Goal: Transaction & Acquisition: Book appointment/travel/reservation

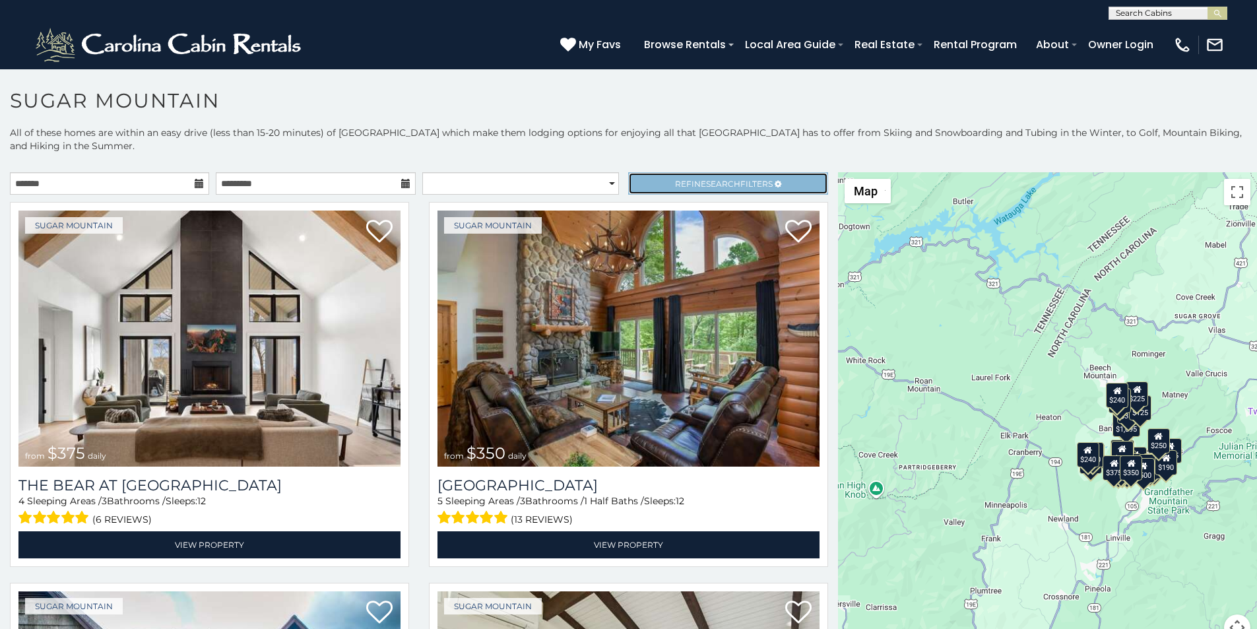
click at [659, 172] on link "Refine Search Filters" at bounding box center [727, 183] width 199 height 22
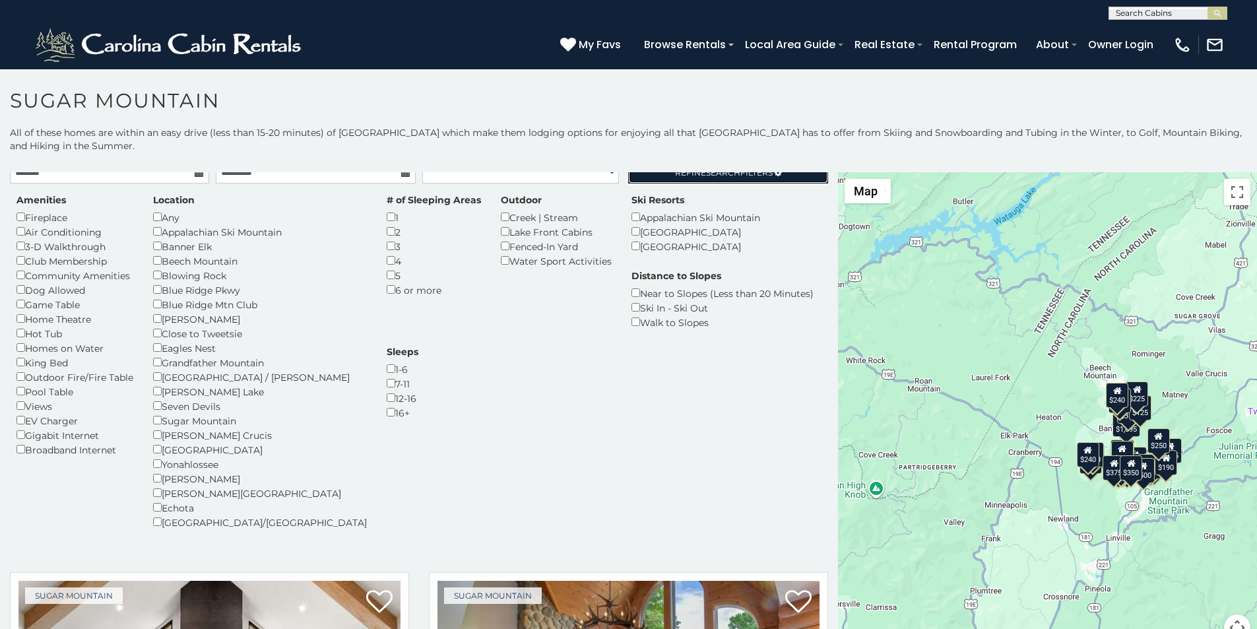
scroll to position [28, 0]
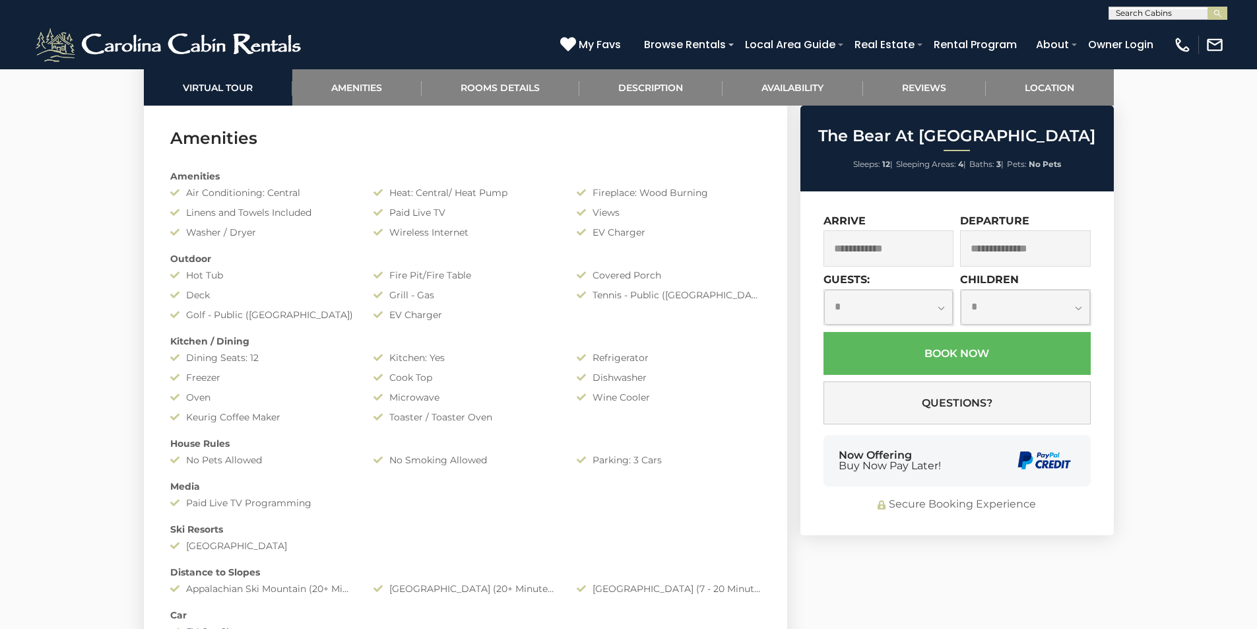
scroll to position [1045, 0]
click at [838, 440] on div "Now Offering Buy Now Pay Later!" at bounding box center [957, 460] width 267 height 51
click at [760, 182] on div "Amenities Air Conditioning: Central Heat: Central/ Heat Pump Fireplace: Wood Bu…" at bounding box center [465, 422] width 611 height 525
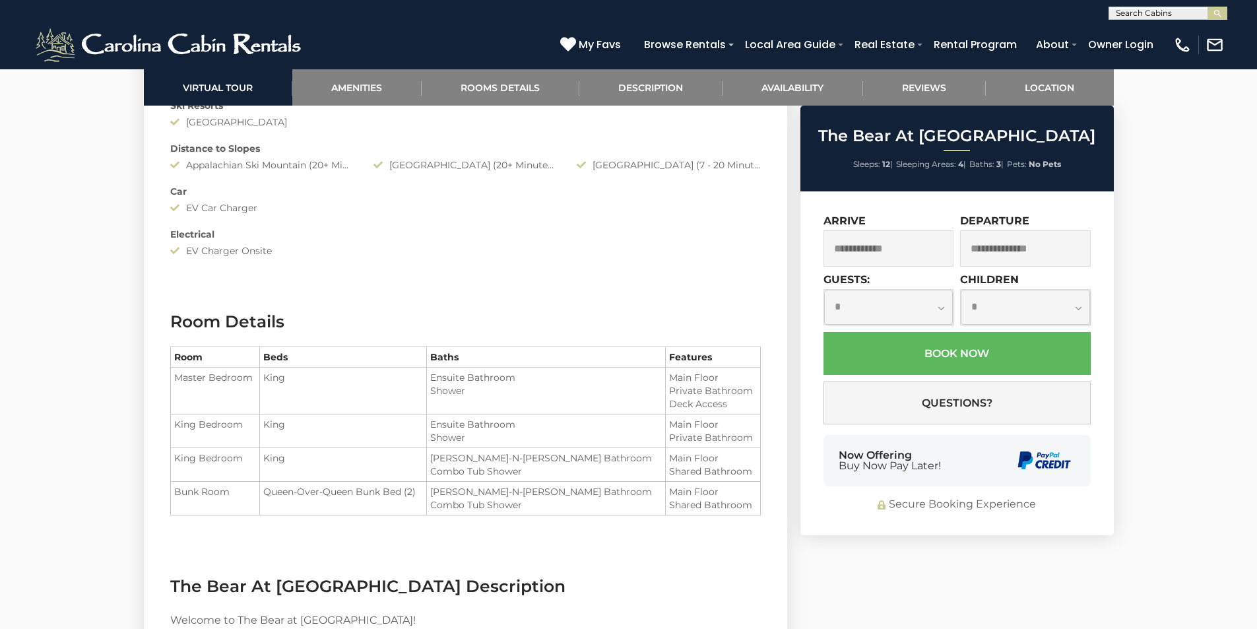
scroll to position [1540, 0]
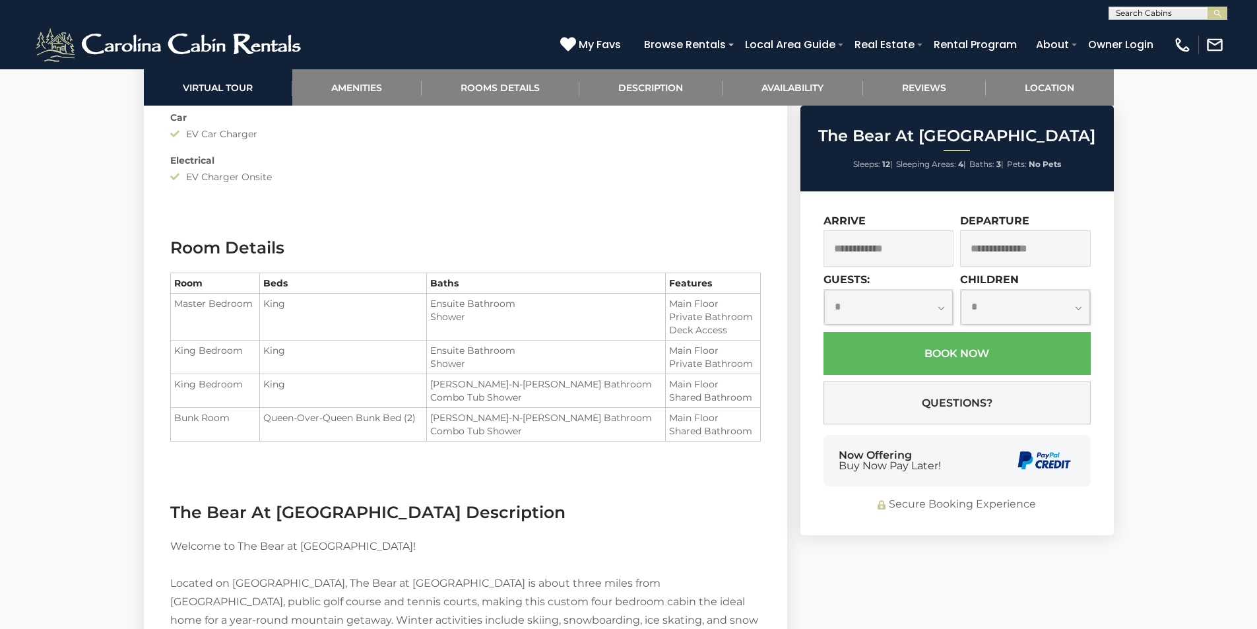
click at [986, 442] on div "Now Offering Buy Now Pay Later!" at bounding box center [957, 460] width 267 height 51
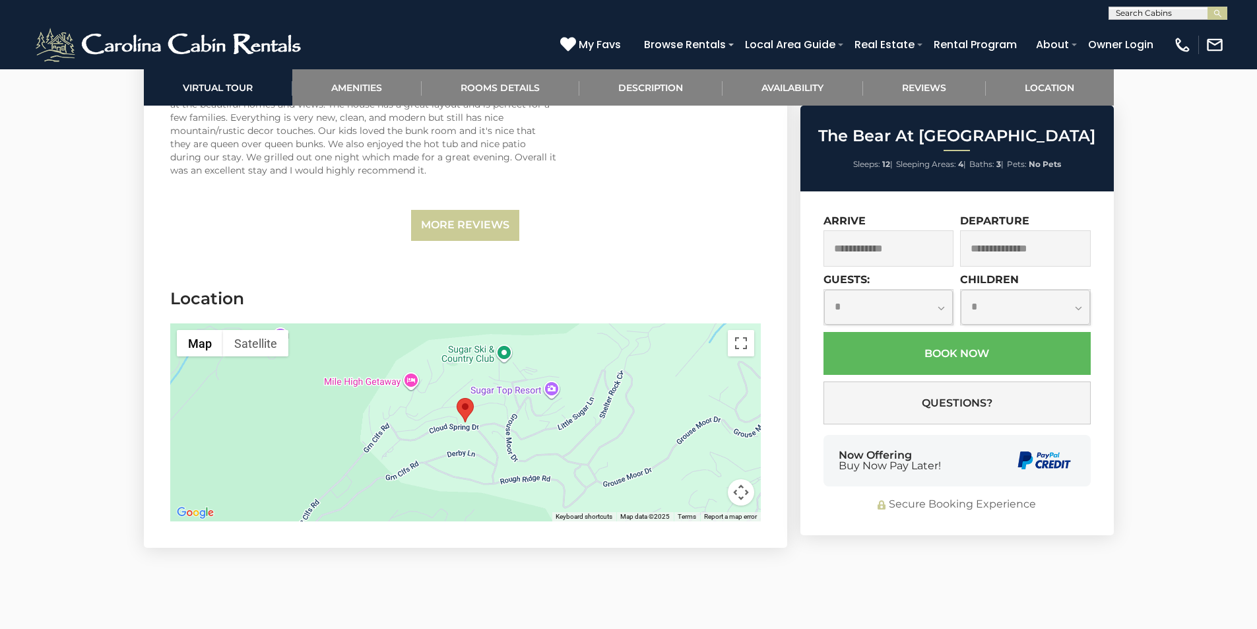
scroll to position [3766, 0]
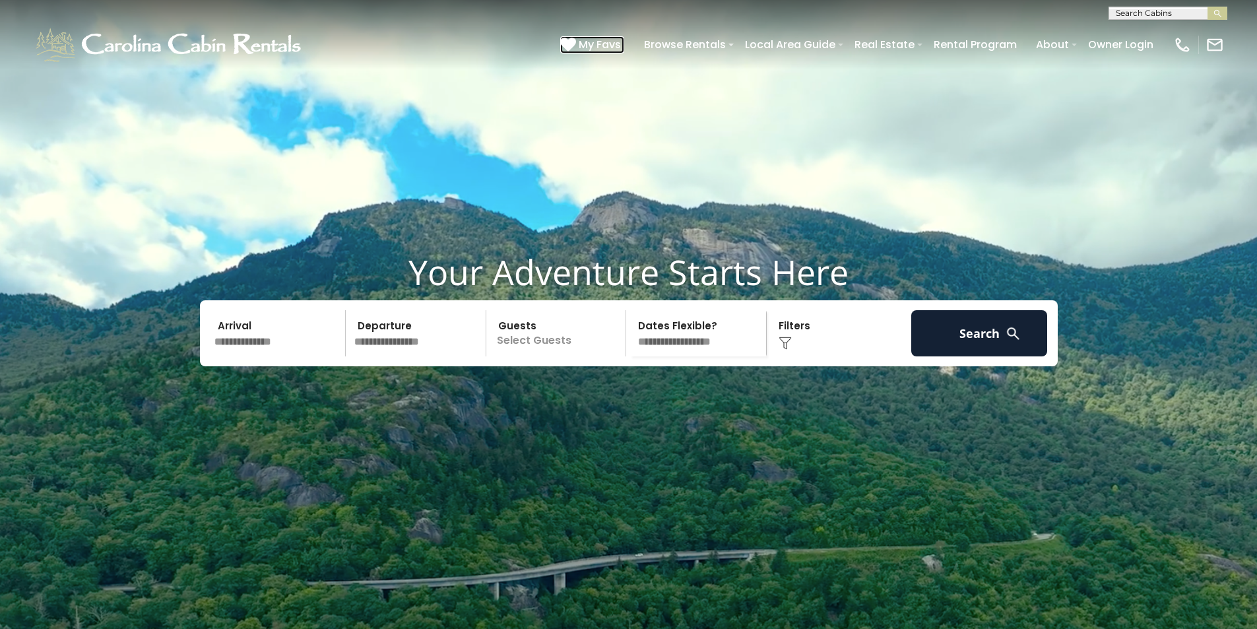
click at [576, 40] on icon at bounding box center [568, 44] width 16 height 16
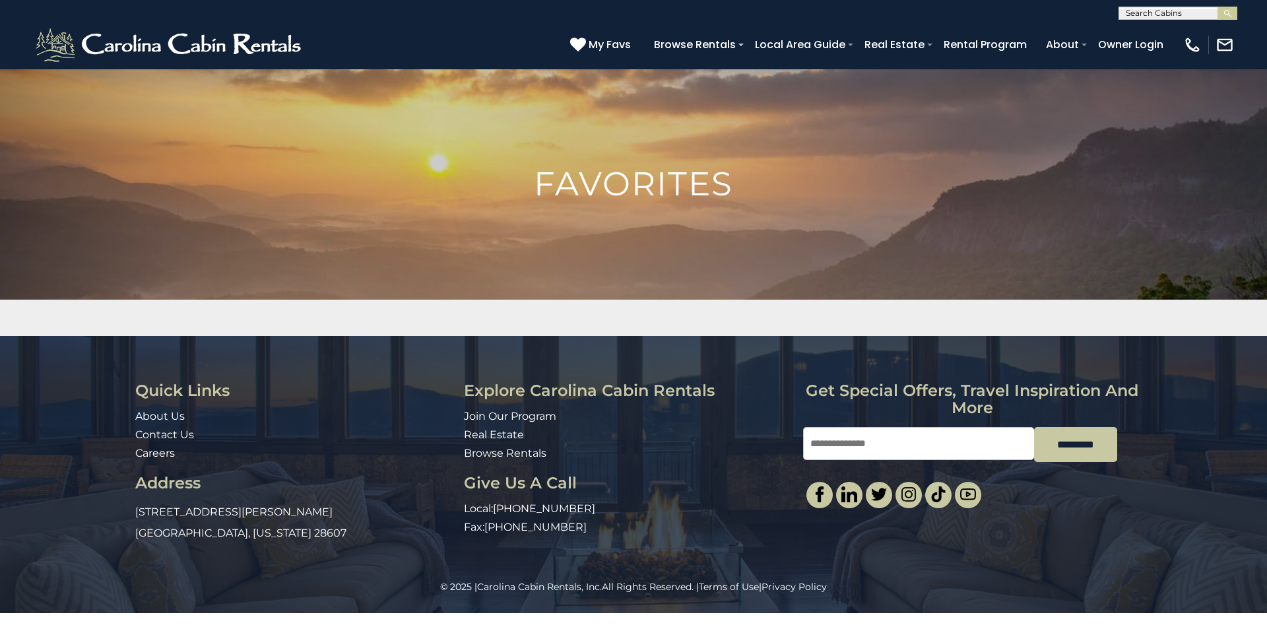
click at [1267, 370] on div "Quick Links About Us Contact Us Careers Address [STREET_ADDRESS][PERSON_NAME][U…" at bounding box center [633, 458] width 1267 height 244
click at [826, 427] on input "Email" at bounding box center [918, 443] width 231 height 33
type input "**********"
click at [1267, 477] on div "**********" at bounding box center [633, 458] width 1267 height 244
click at [1022, 38] on link "Rental Program" at bounding box center [985, 44] width 96 height 23
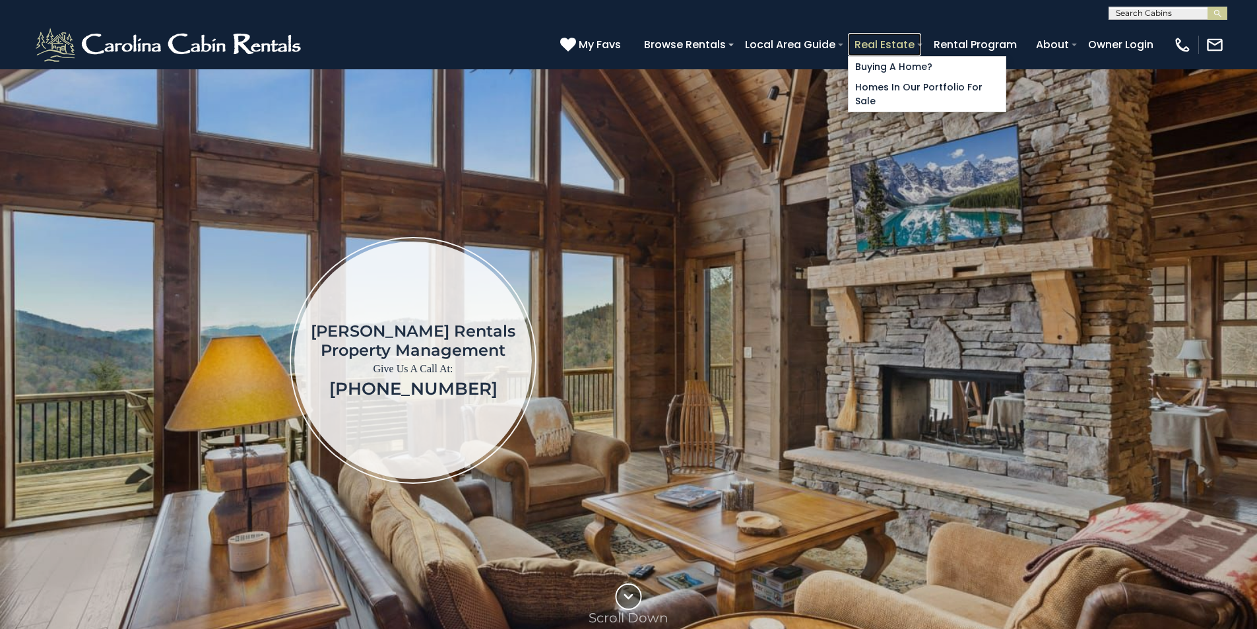
click at [921, 37] on link "Real Estate" at bounding box center [884, 44] width 73 height 23
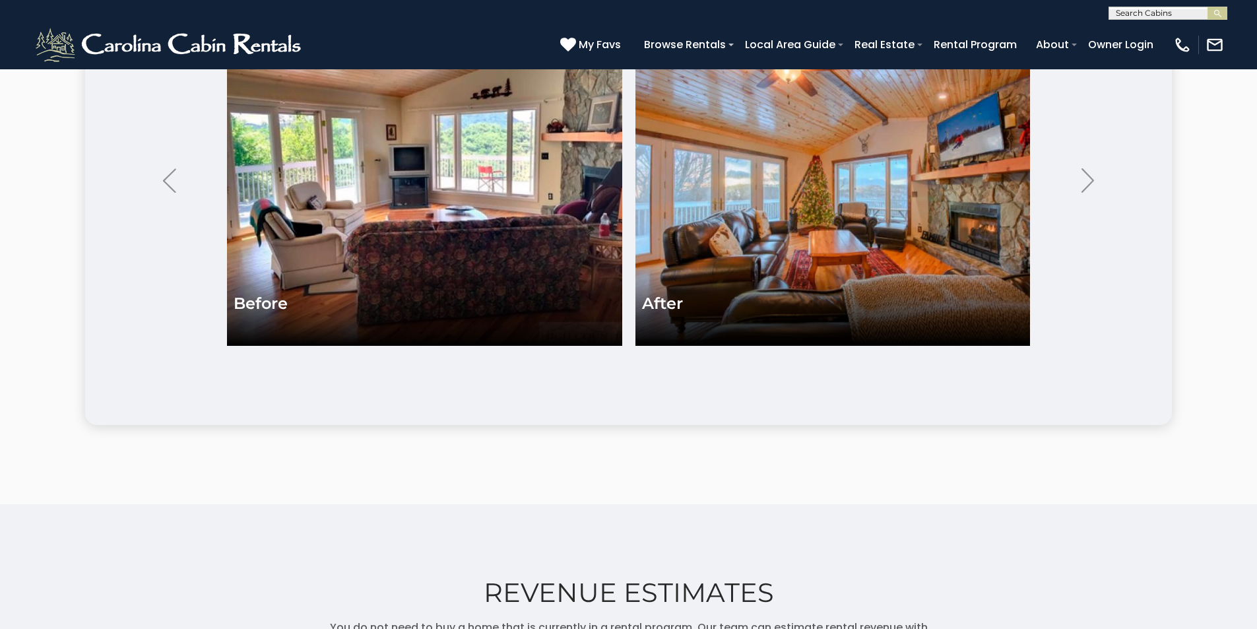
scroll to position [2970, 0]
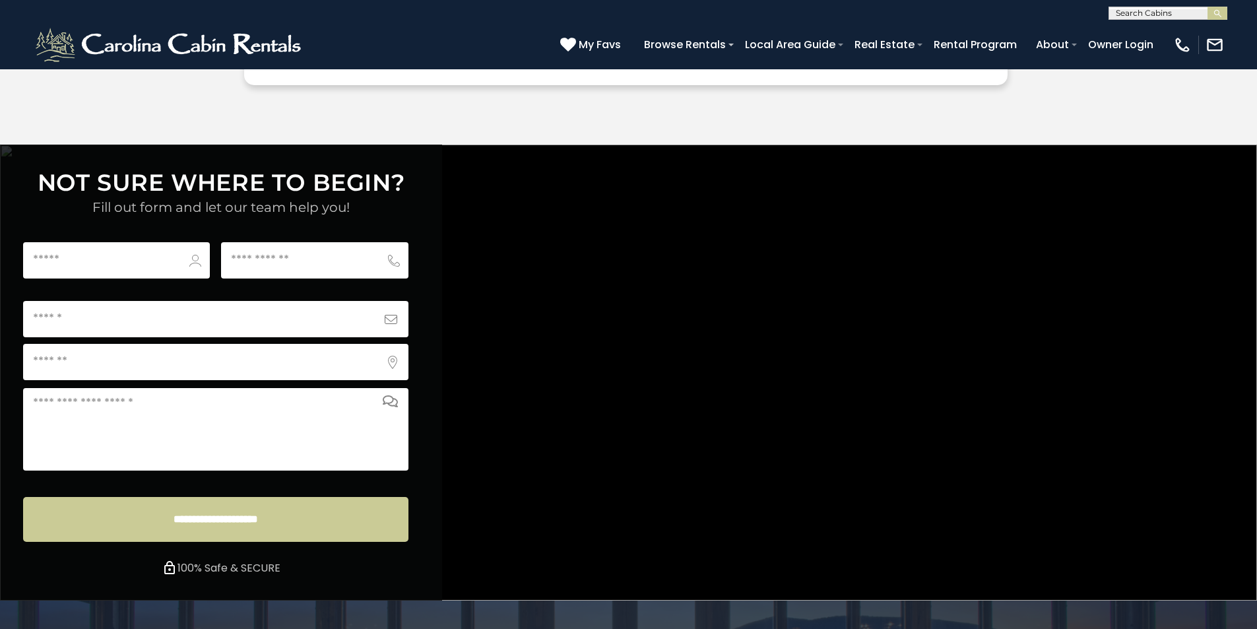
scroll to position [4916, 0]
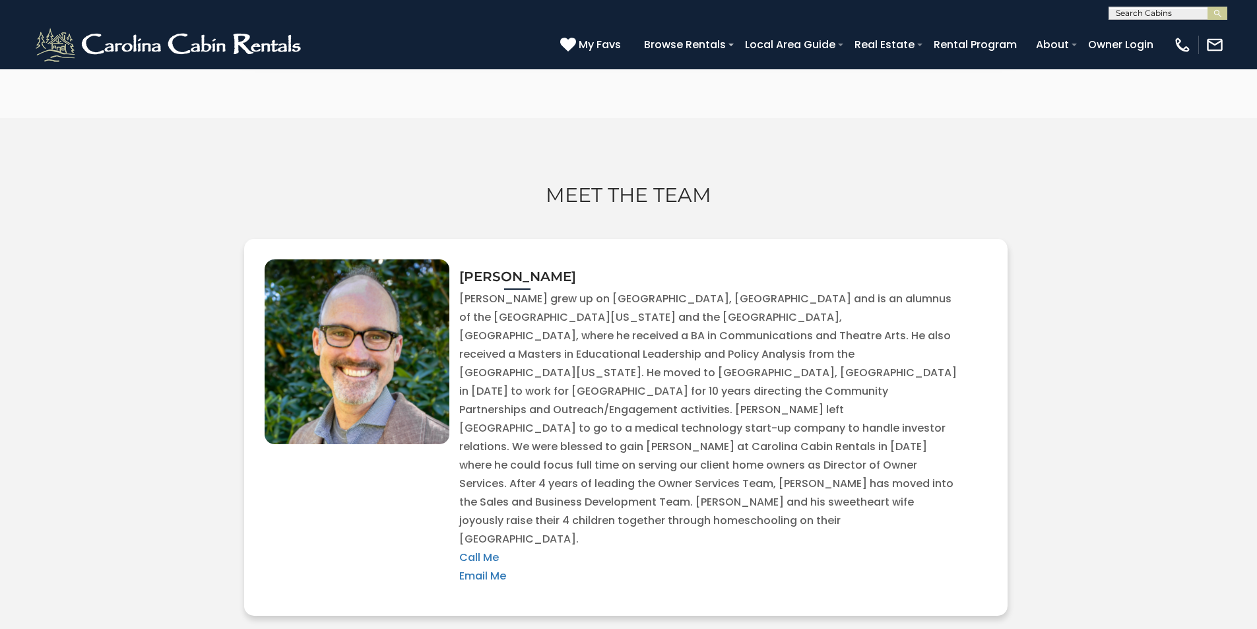
scroll to position [3958, 0]
